Goal: Task Accomplishment & Management: Use online tool/utility

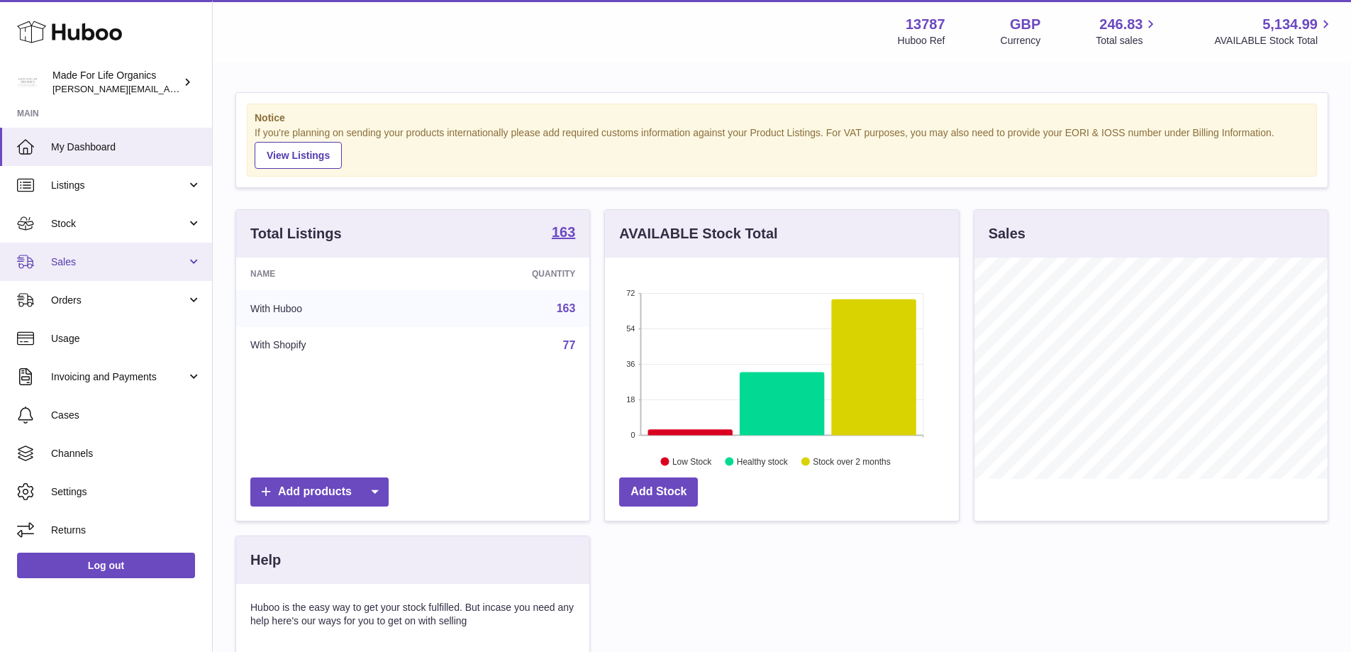
click at [58, 243] on link "Sales" at bounding box center [106, 262] width 212 height 38
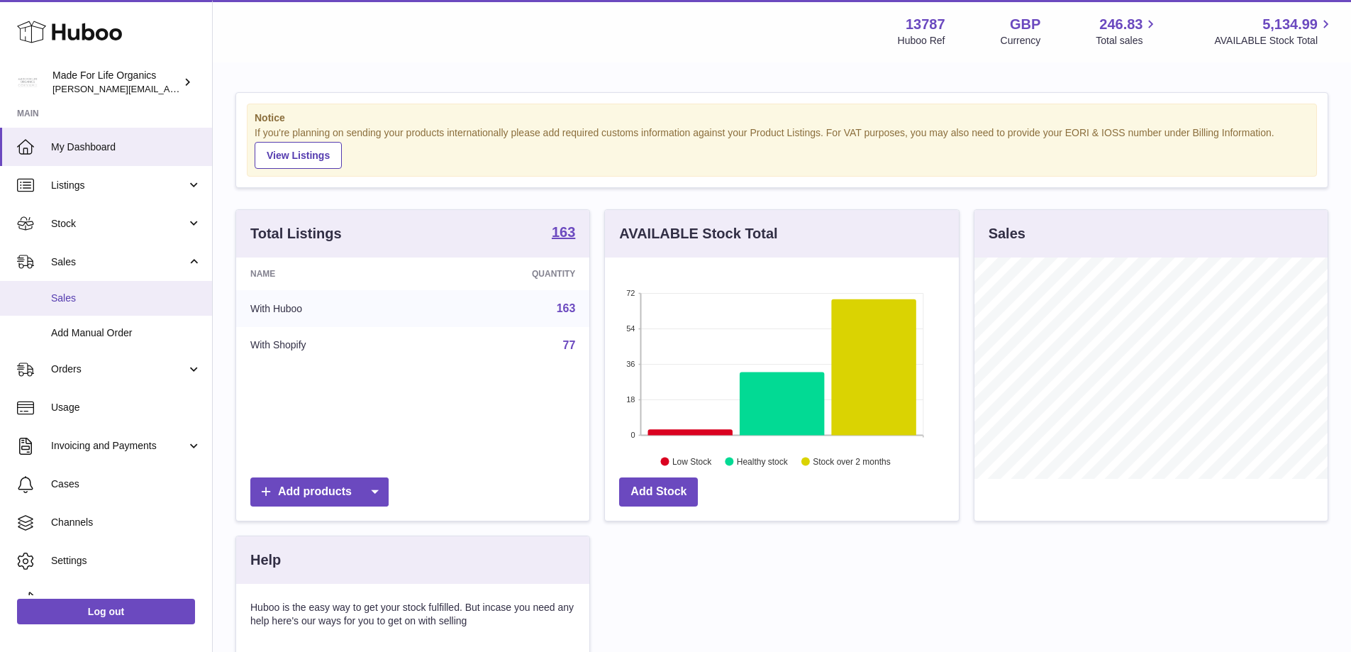
click at [83, 300] on span "Sales" at bounding box center [126, 298] width 150 height 13
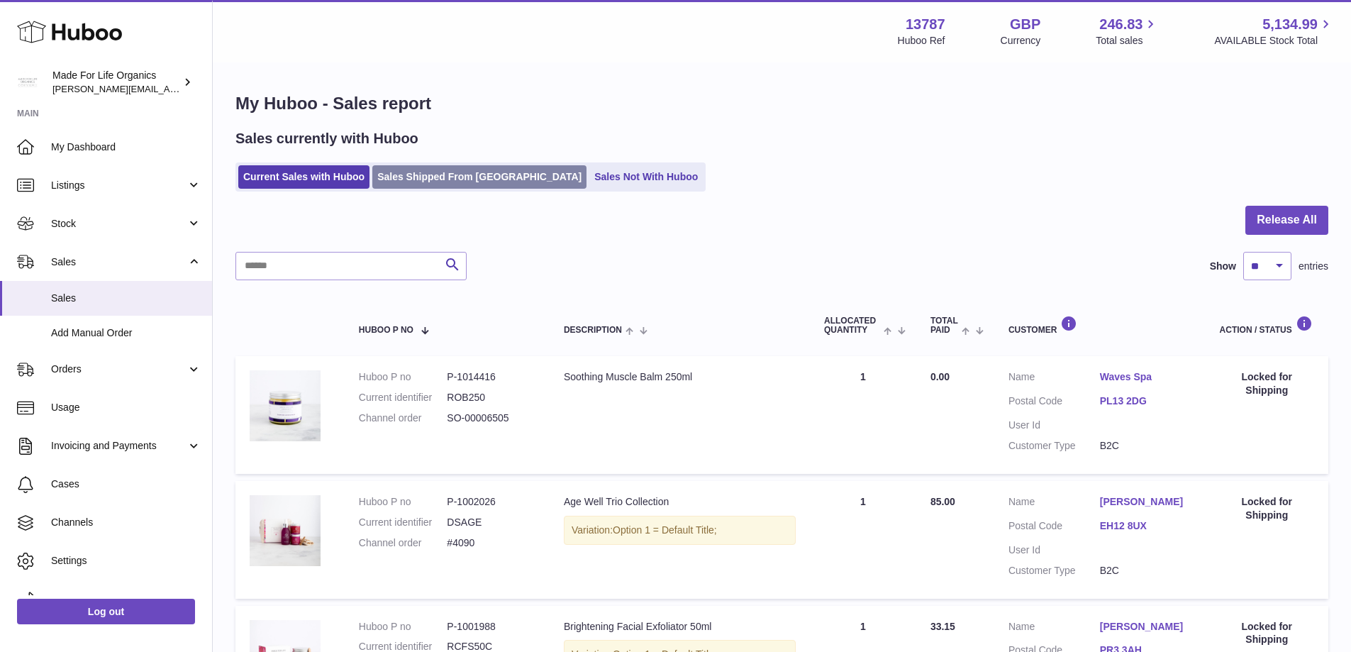
click at [443, 167] on link "Sales Shipped From Huboo" at bounding box center [479, 176] width 214 height 23
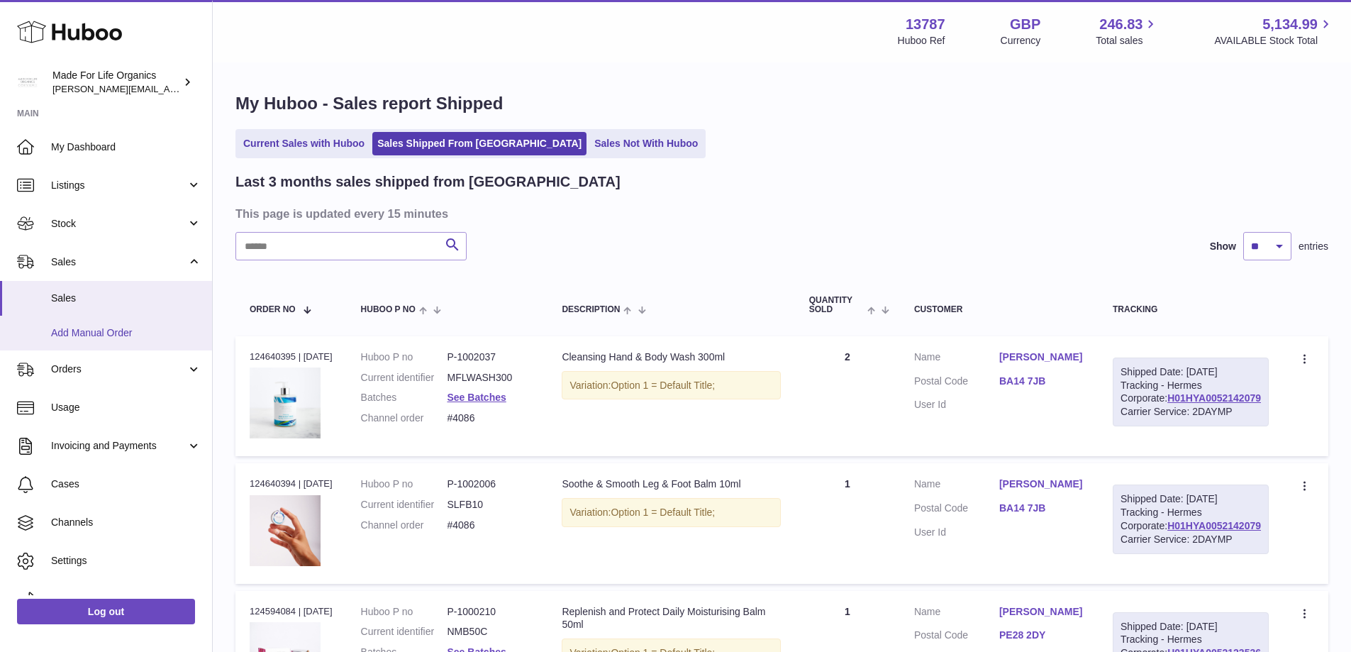
click at [121, 333] on span "Add Manual Order" at bounding box center [126, 332] width 150 height 13
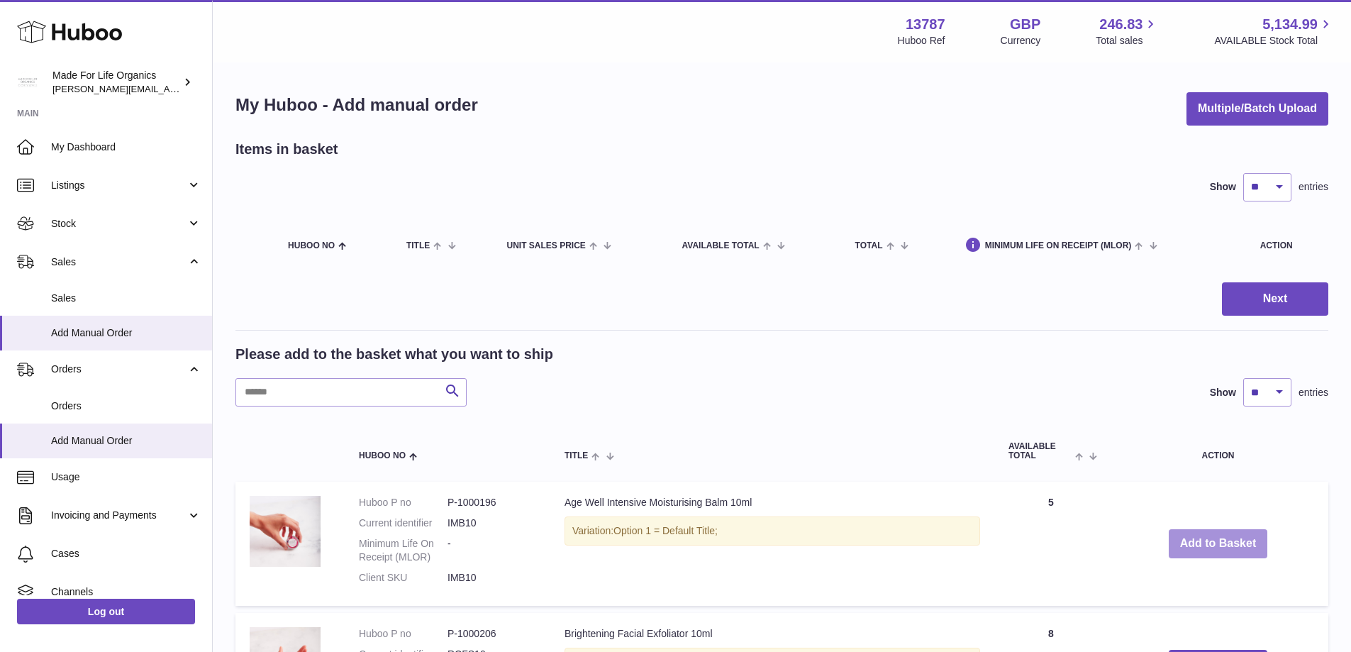
click at [1212, 549] on button "Add to Basket" at bounding box center [1218, 543] width 99 height 29
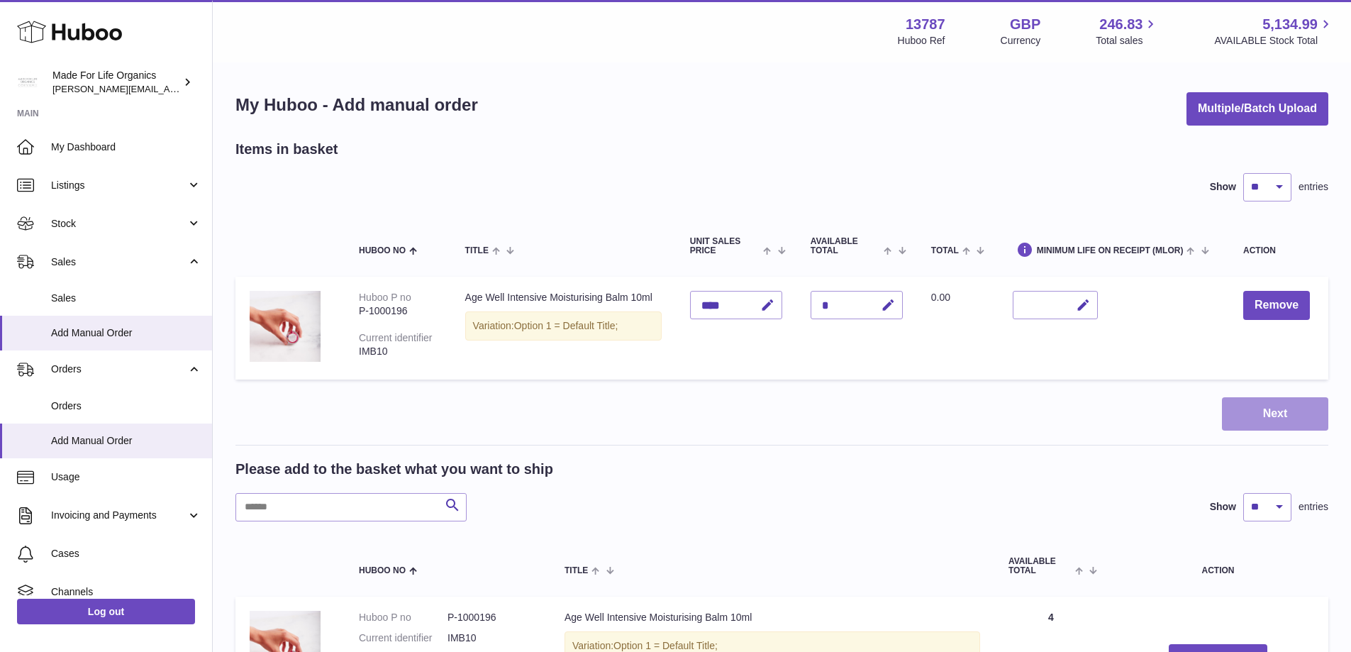
click at [1277, 413] on button "Next" at bounding box center [1275, 413] width 106 height 33
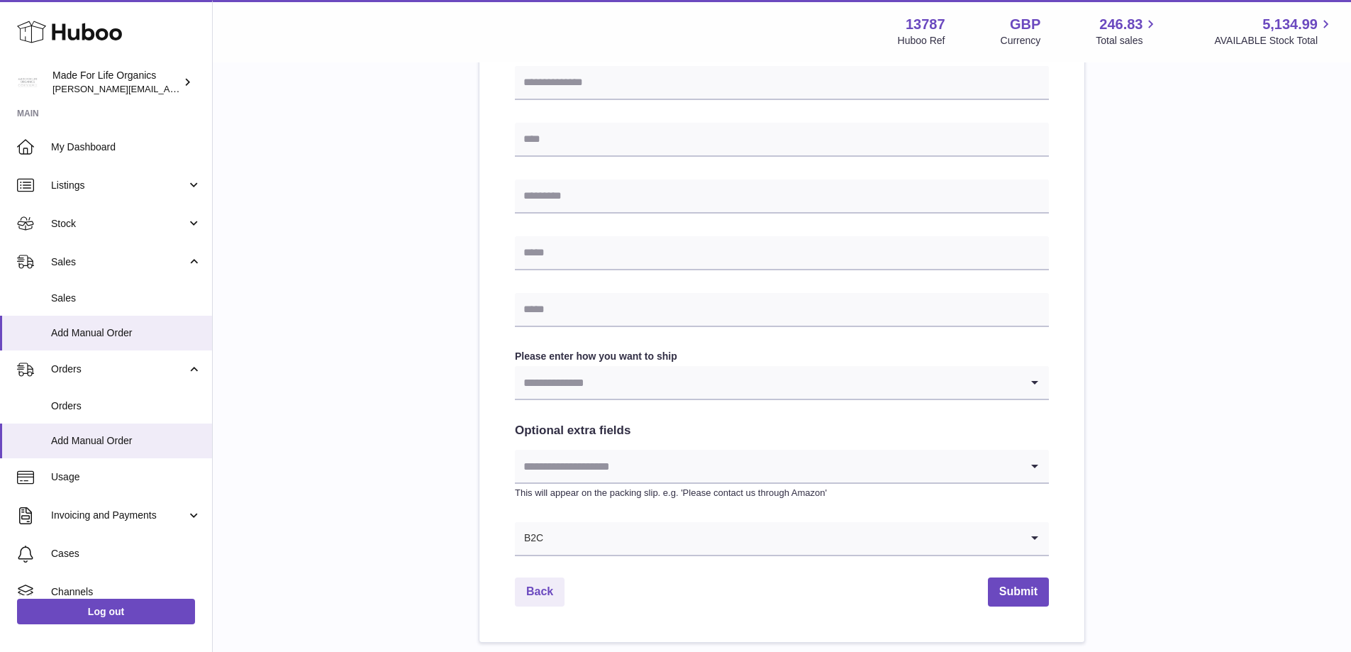
scroll to position [496, 0]
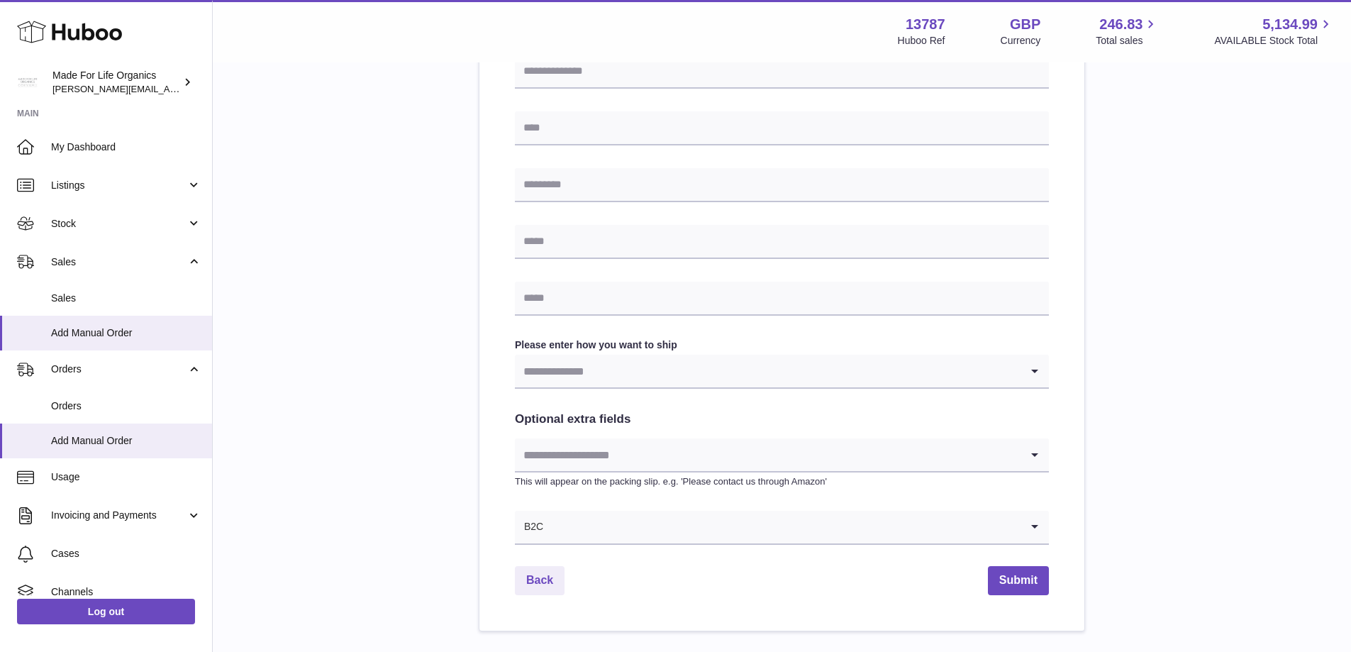
click at [603, 462] on input "Search for option" at bounding box center [768, 454] width 506 height 33
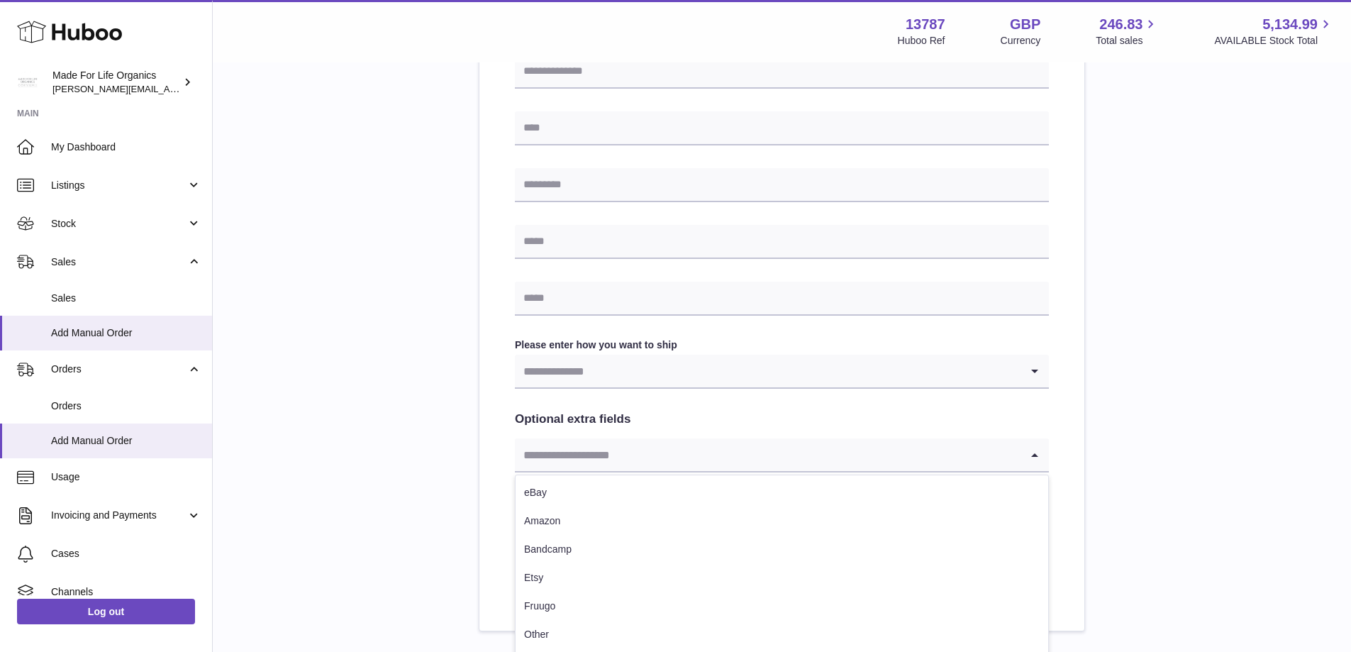
click at [603, 462] on input "Search for option" at bounding box center [768, 454] width 506 height 33
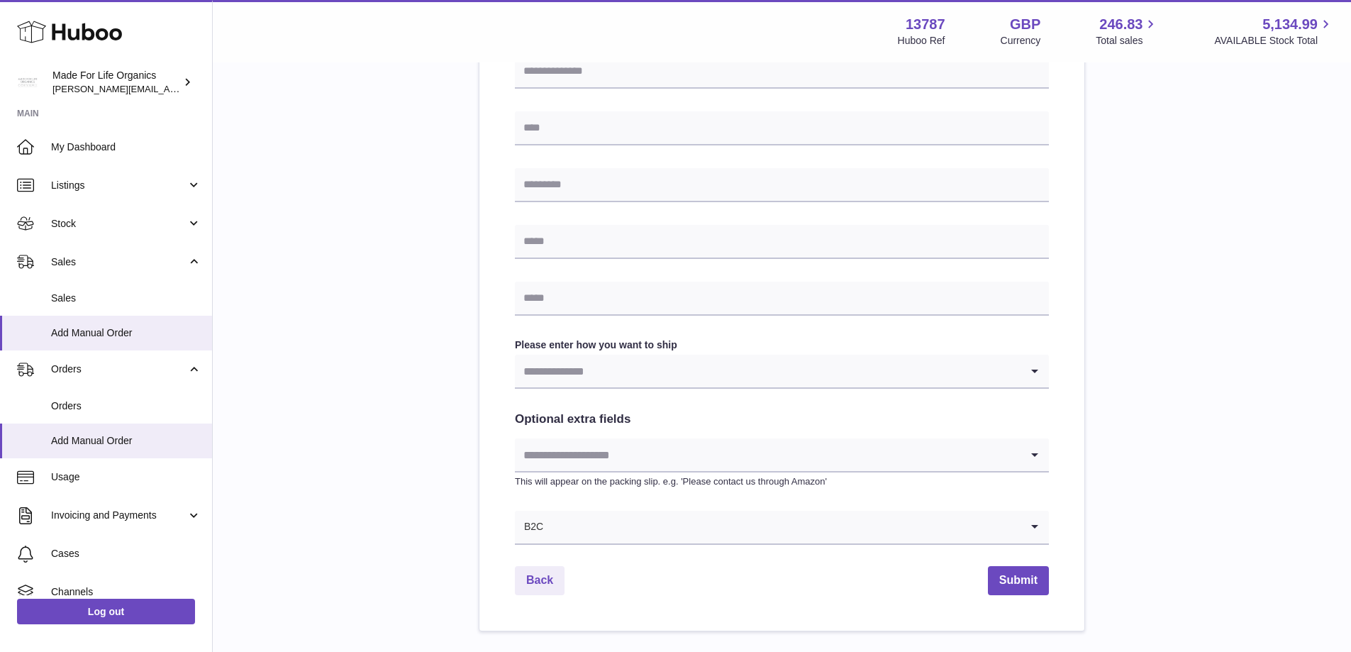
click at [448, 511] on div "Please enter where you want to ship the items [GEOGRAPHIC_DATA] [GEOGRAPHIC_DAT…" at bounding box center [781, 137] width 1093 height 988
click at [578, 523] on input "Search for option" at bounding box center [782, 527] width 477 height 33
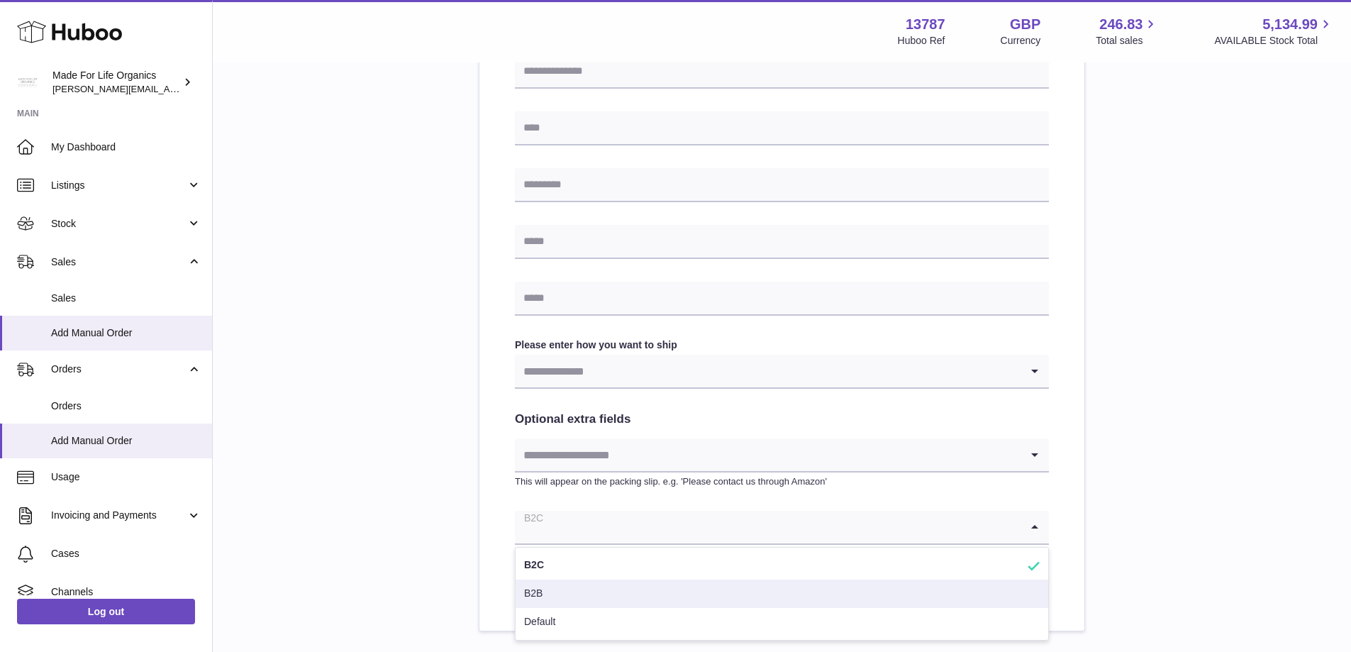
click at [562, 596] on li "B2B" at bounding box center [782, 593] width 533 height 28
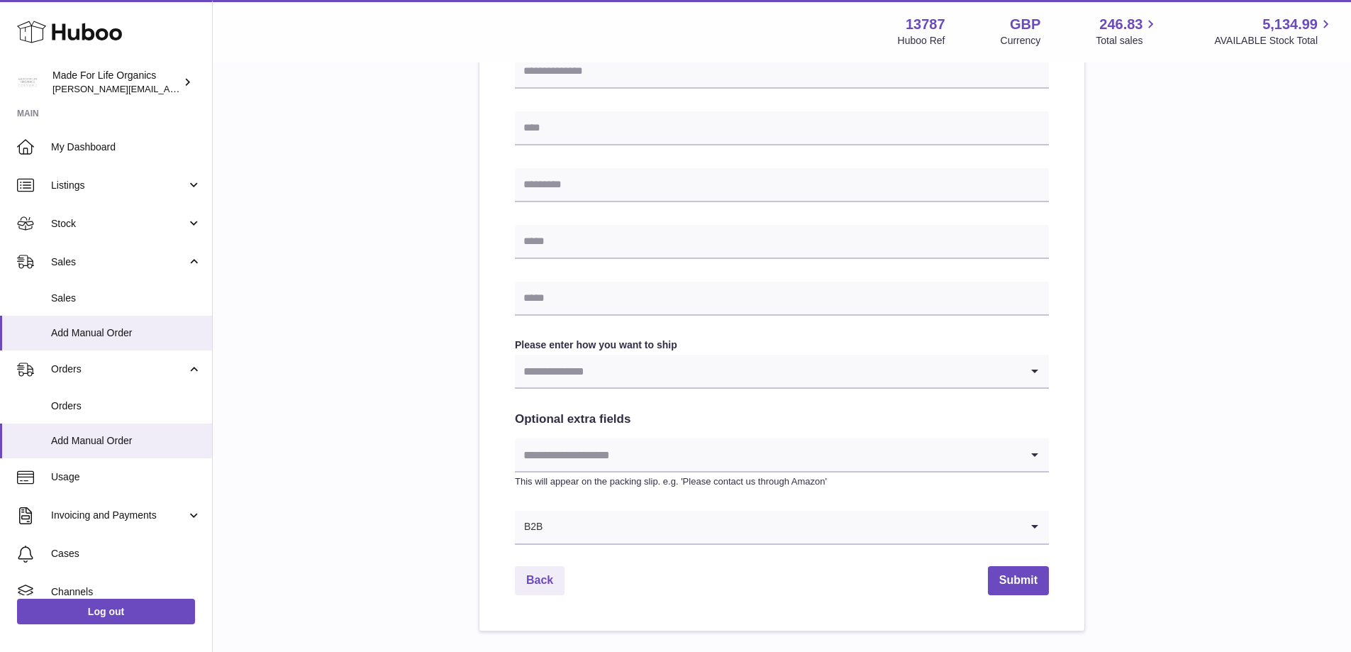
click at [694, 587] on div "Back Submit" at bounding box center [782, 580] width 534 height 29
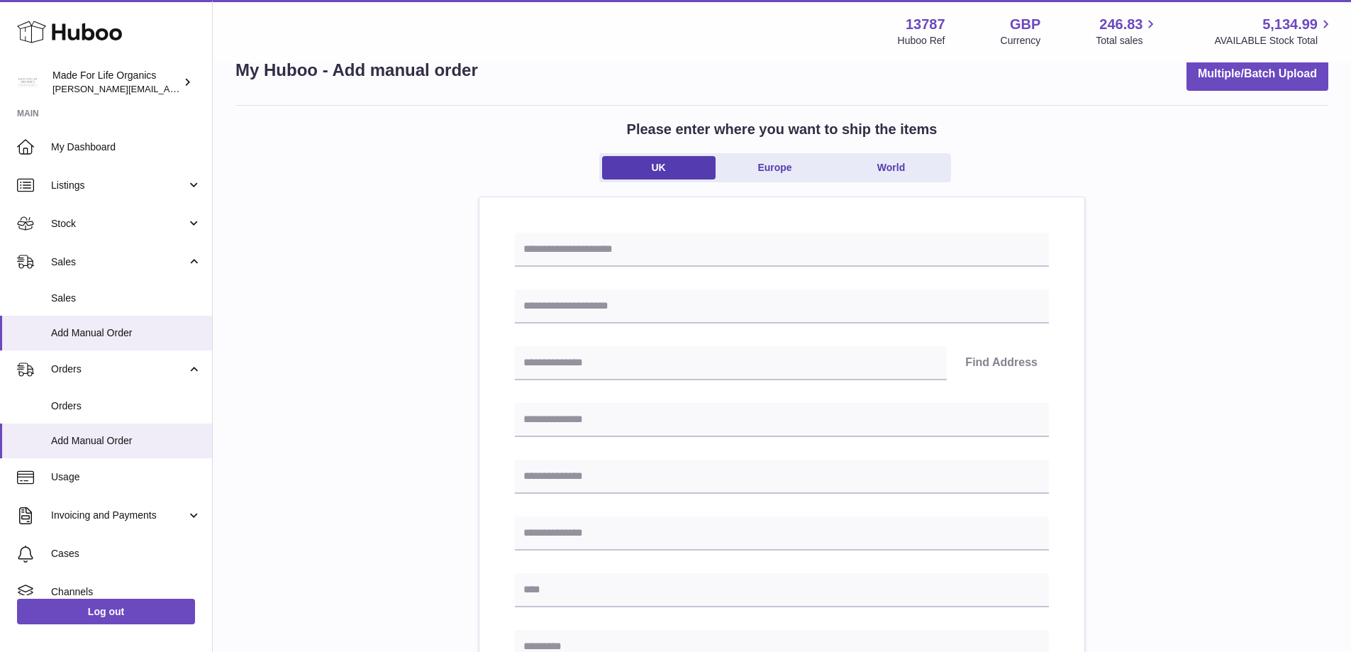
scroll to position [0, 0]
